Goal: Task Accomplishment & Management: Manage account settings

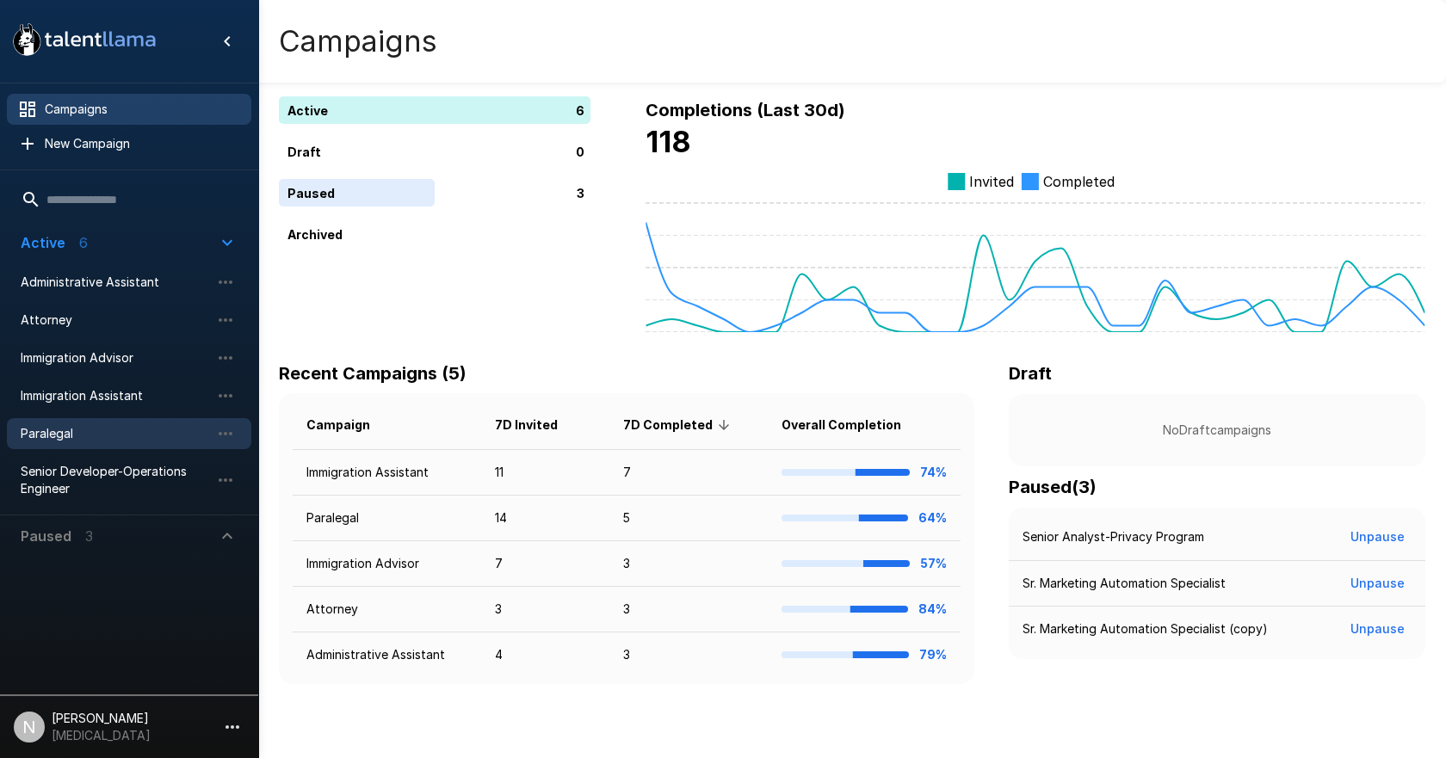
click at [76, 435] on span "Paralegal" at bounding box center [115, 433] width 189 height 17
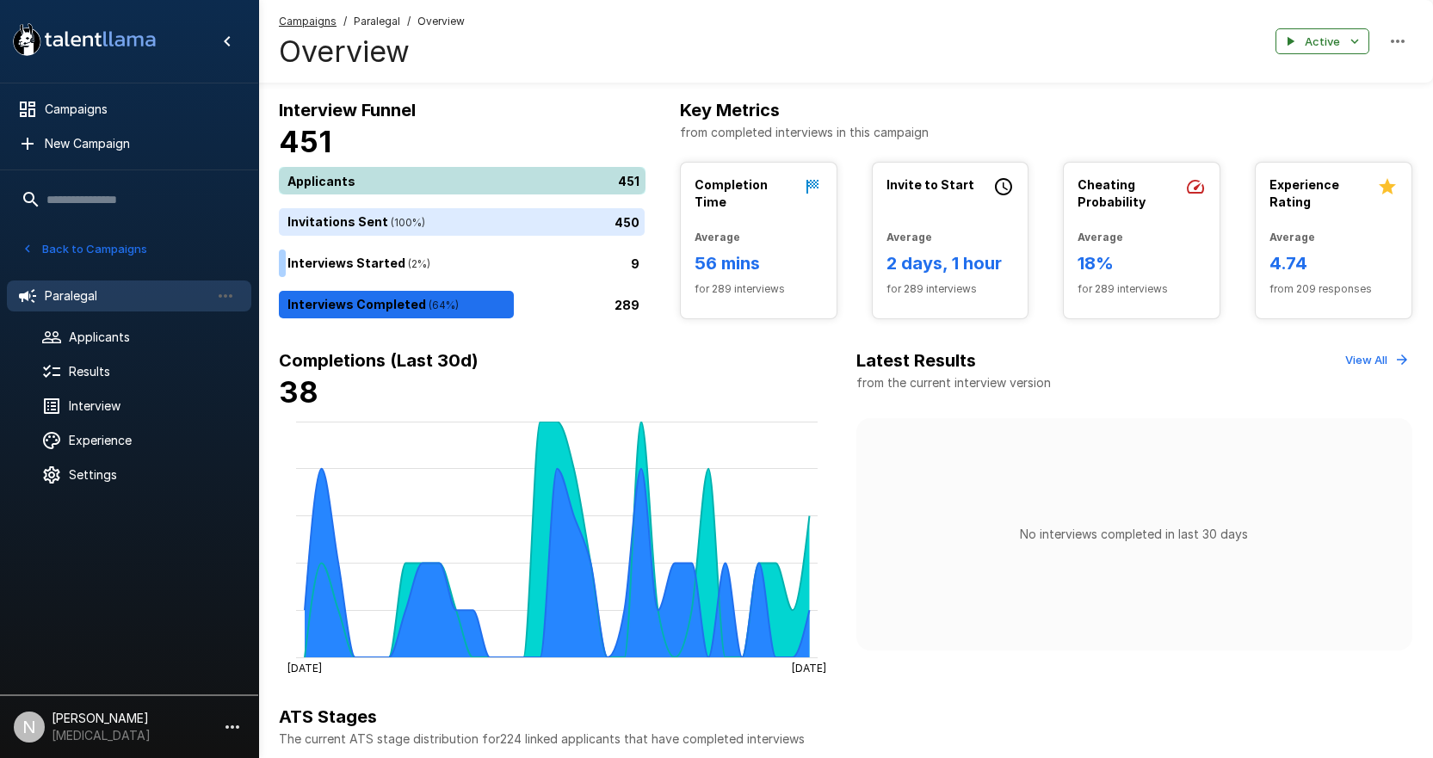
click at [367, 185] on div "451" at bounding box center [466, 181] width 374 height 28
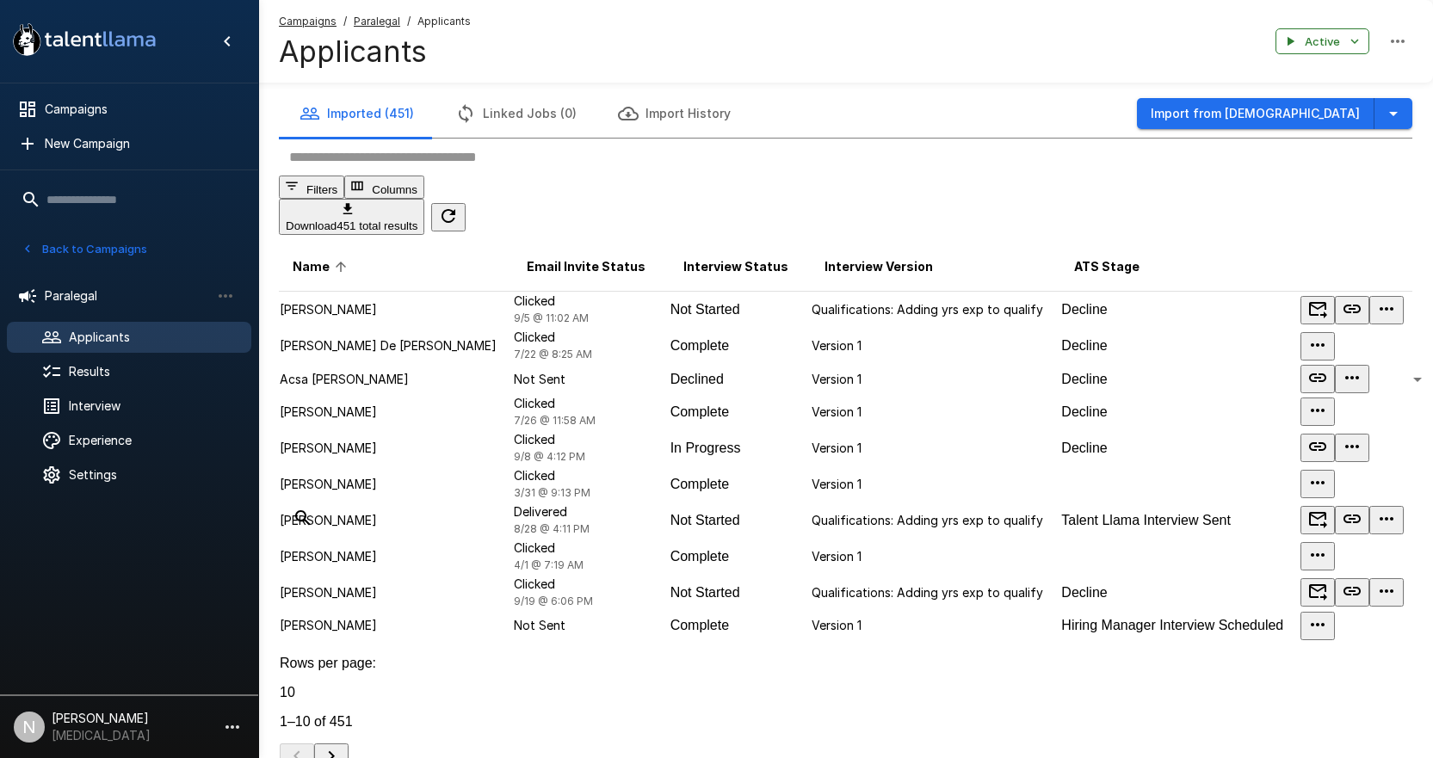
click at [406, 176] on input "text" at bounding box center [856, 157] width 1154 height 37
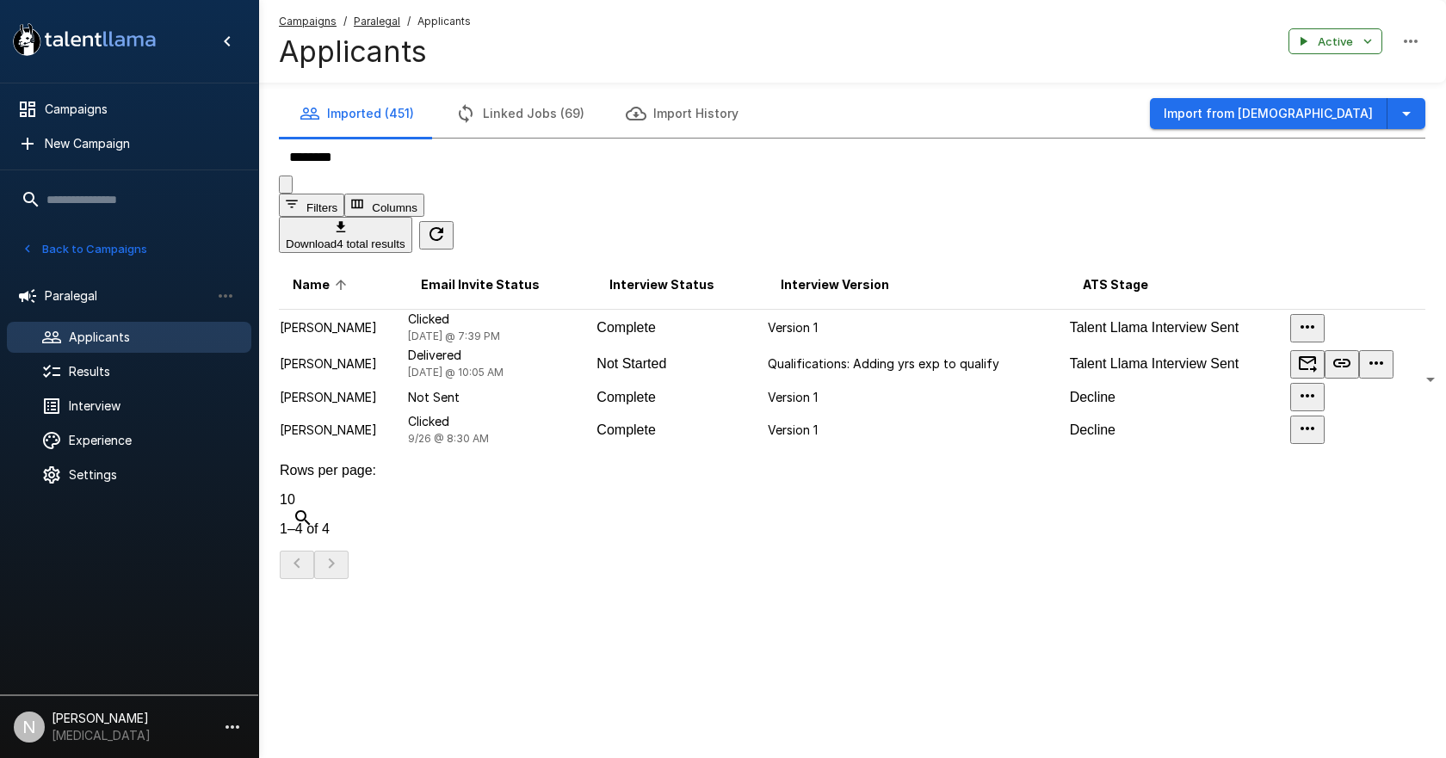
type input "********"
click at [324, 319] on p "[PERSON_NAME]" at bounding box center [343, 327] width 127 height 17
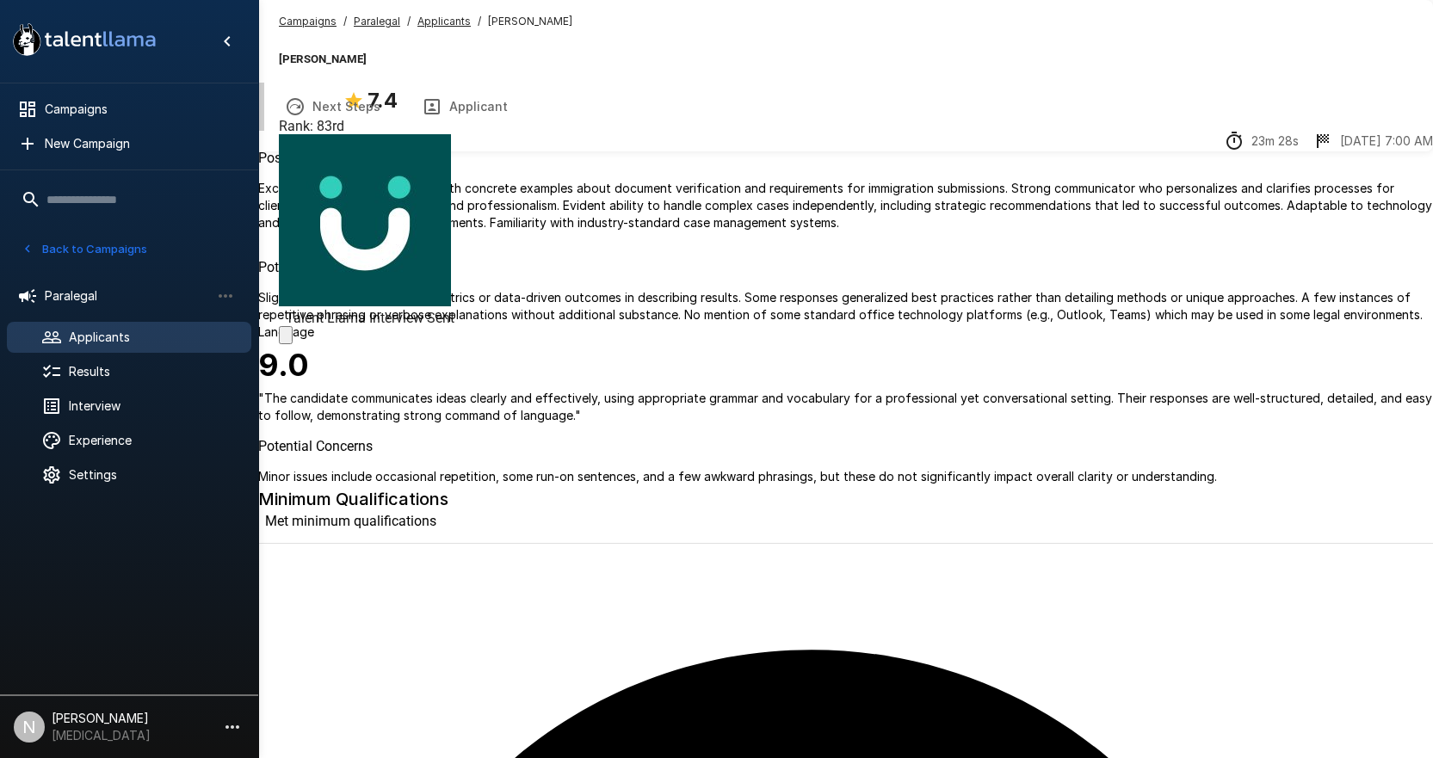
click at [264, 113] on button "Transcript" at bounding box center [198, 107] width 131 height 48
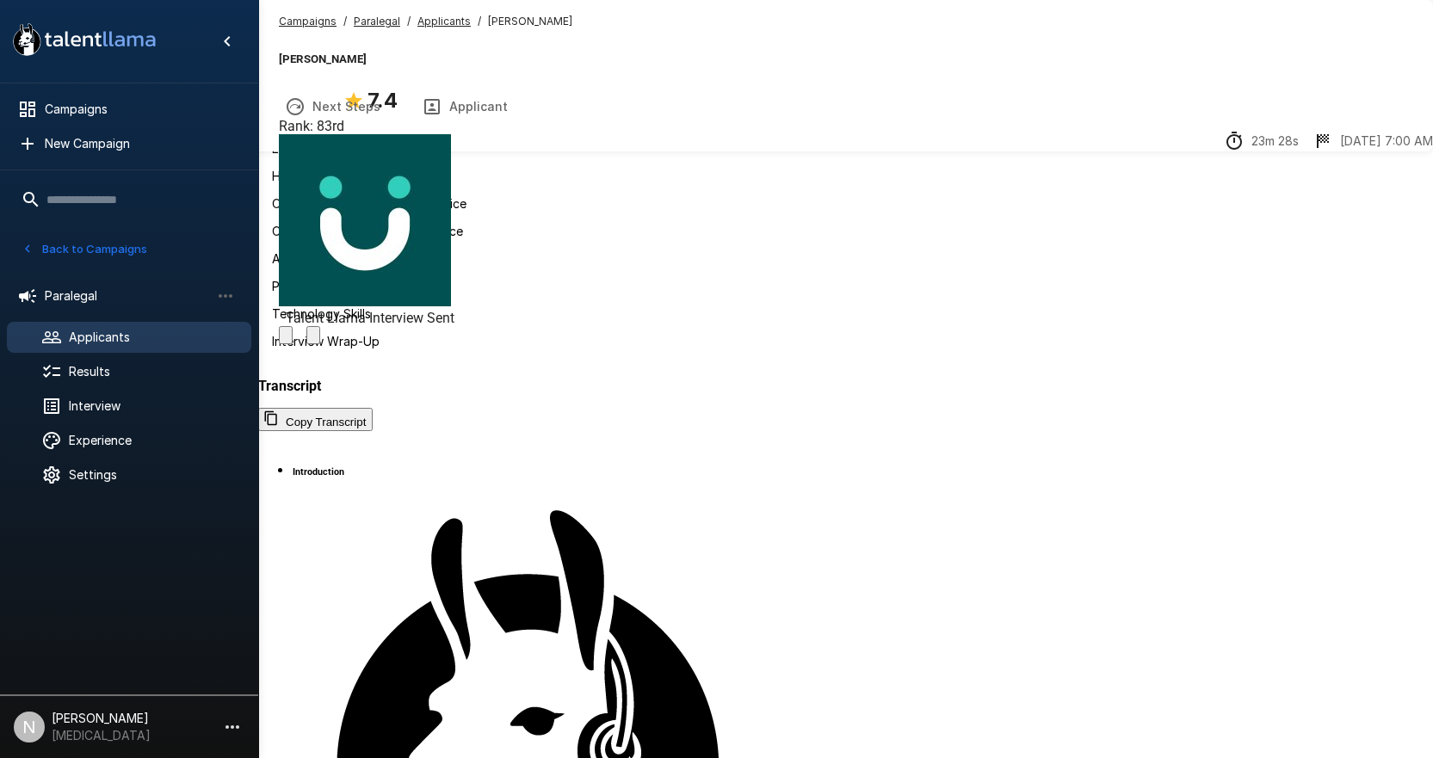
scroll to position [4677, 0]
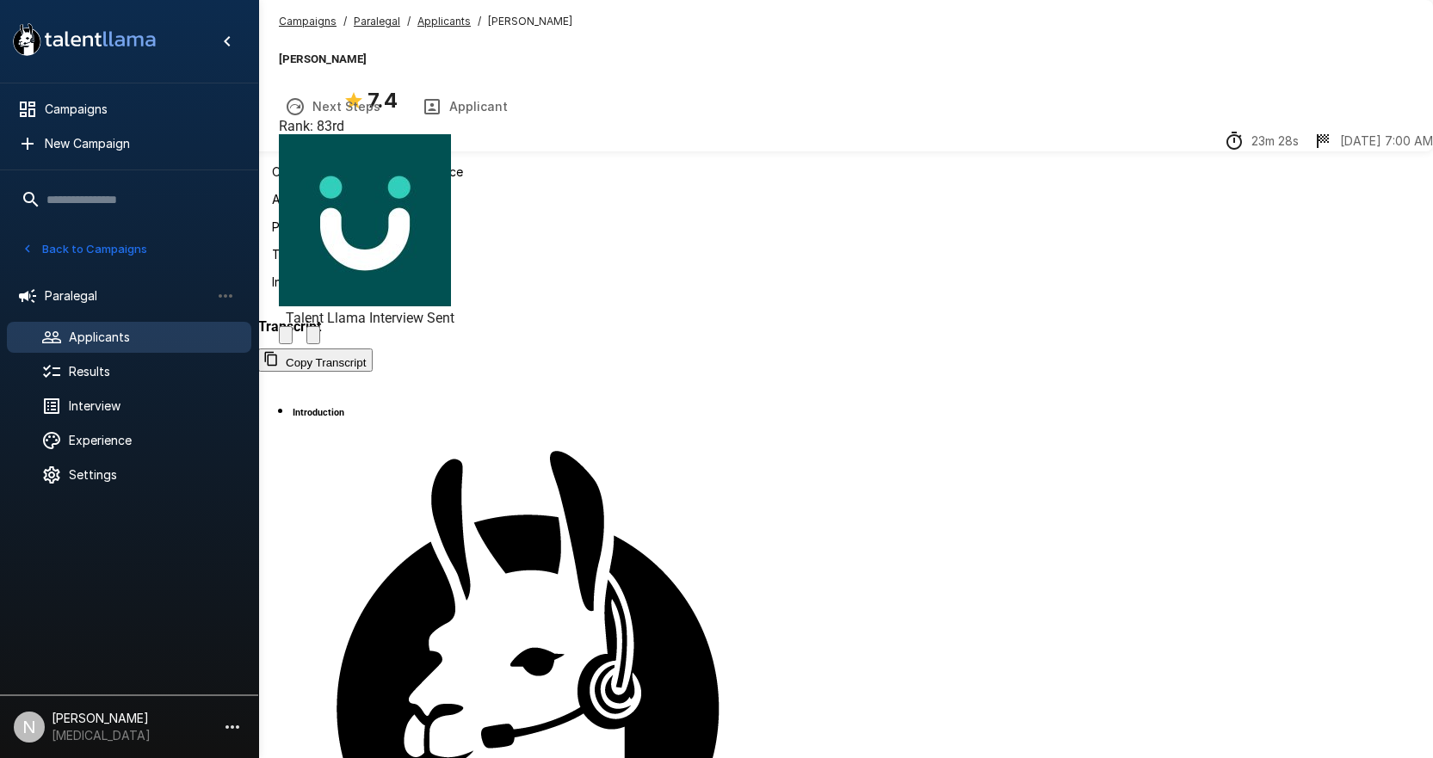
scroll to position [90, 0]
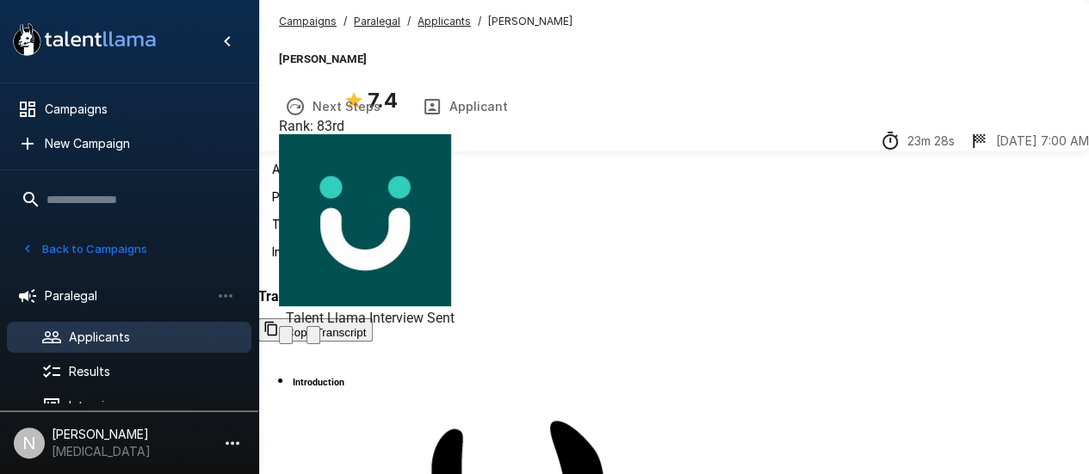
scroll to position [5345, 0]
